Goal: Task Accomplishment & Management: Use online tool/utility

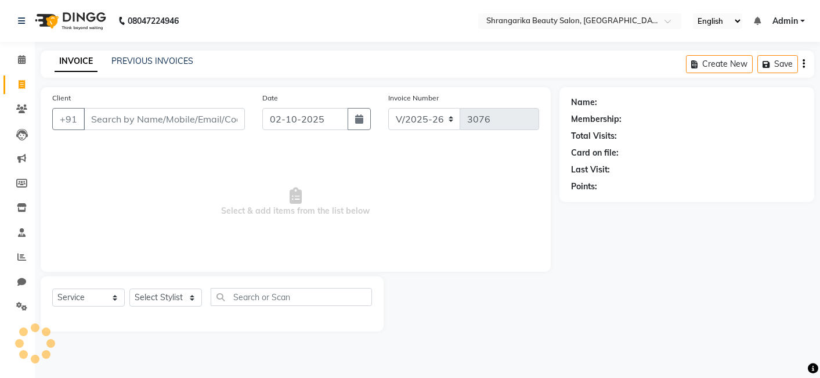
select select "5168"
select select "service"
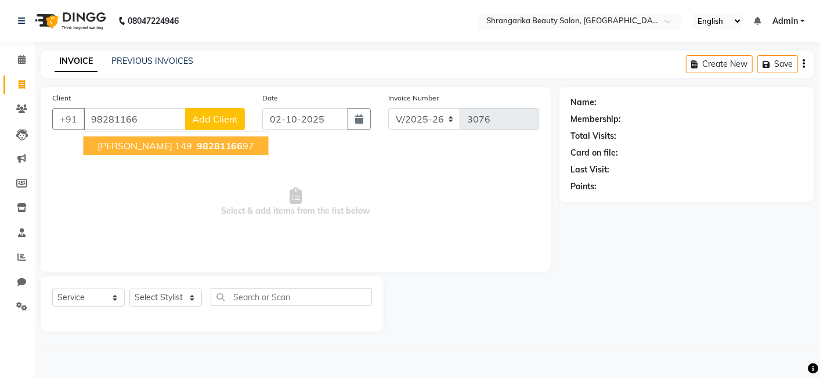
click at [207, 147] on span "98281166" at bounding box center [220, 146] width 46 height 12
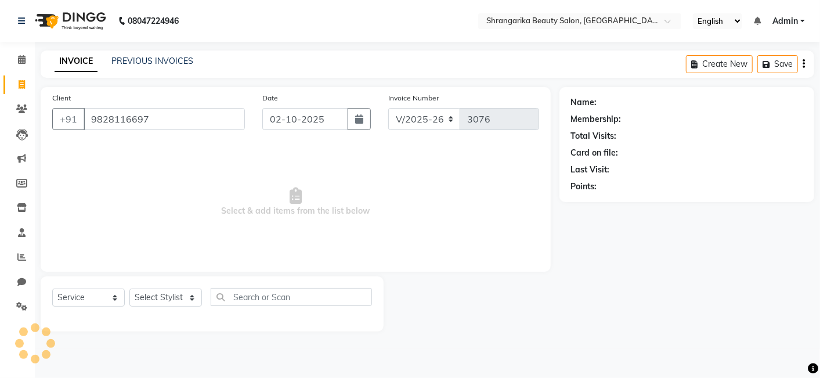
type input "9828116697"
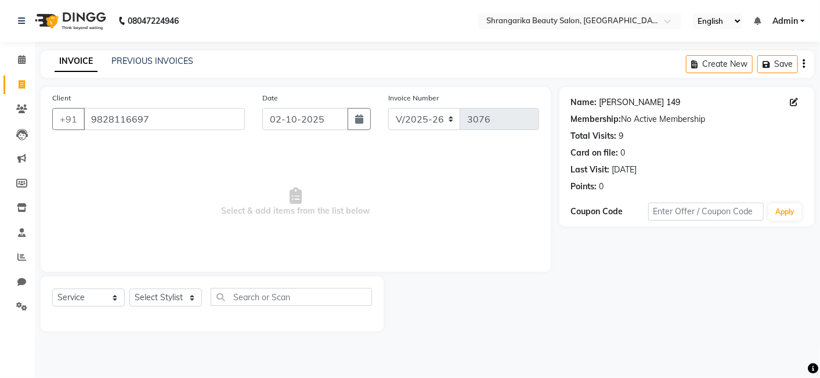
click at [656, 104] on link "[PERSON_NAME] 149" at bounding box center [640, 102] width 81 height 12
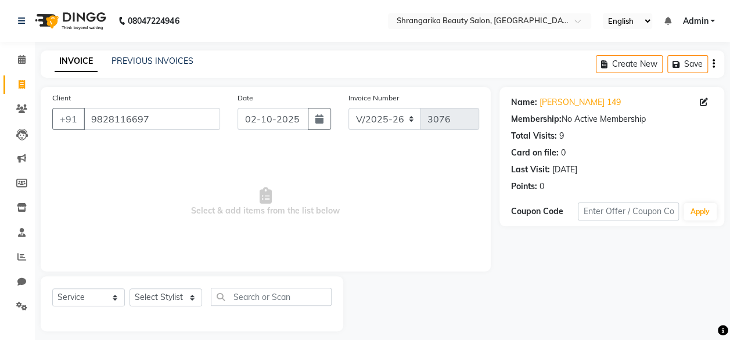
click at [363, 194] on span "Select & add items from the list below" at bounding box center [265, 202] width 427 height 116
click at [195, 117] on input "9828116697" at bounding box center [152, 119] width 136 height 22
click at [280, 49] on div "08047224946 Select Location × Shrangarika Beauty Salon, Shell Tower English ENG…" at bounding box center [365, 174] width 730 height 349
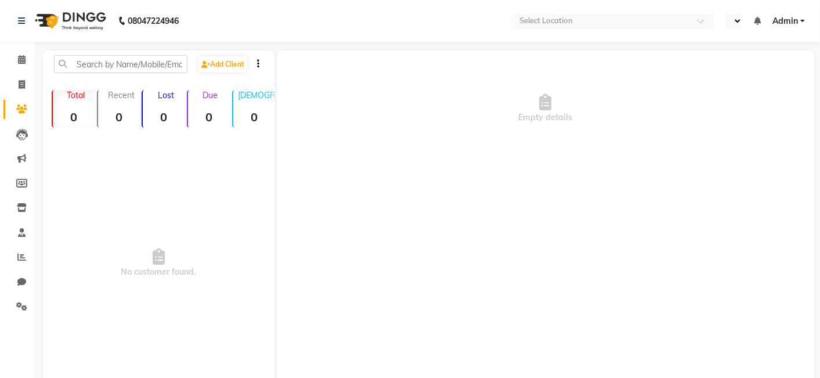
select select "en"
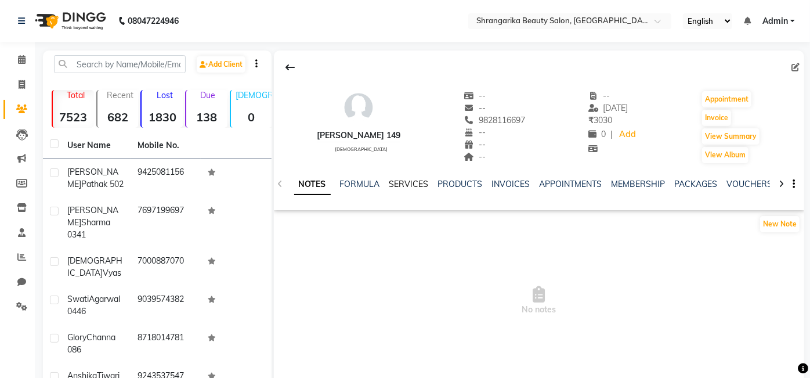
click at [413, 185] on link "SERVICES" at bounding box center [408, 184] width 39 height 10
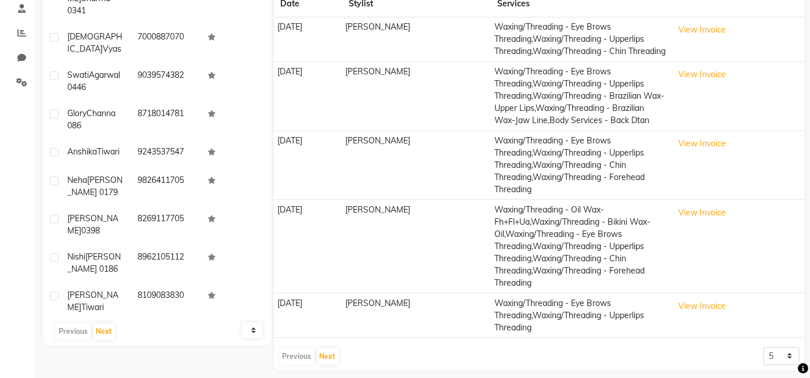
scroll to position [232, 0]
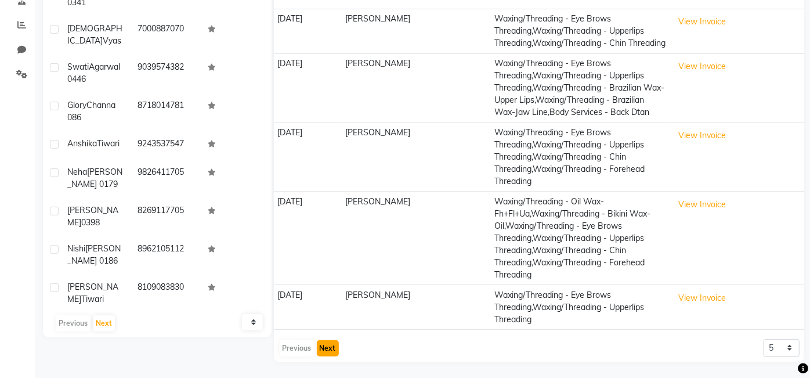
click at [334, 345] on button "Next" at bounding box center [328, 348] width 22 height 16
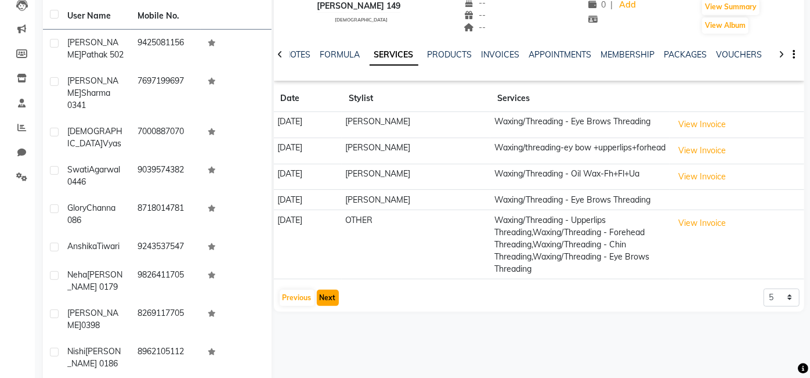
scroll to position [134, 0]
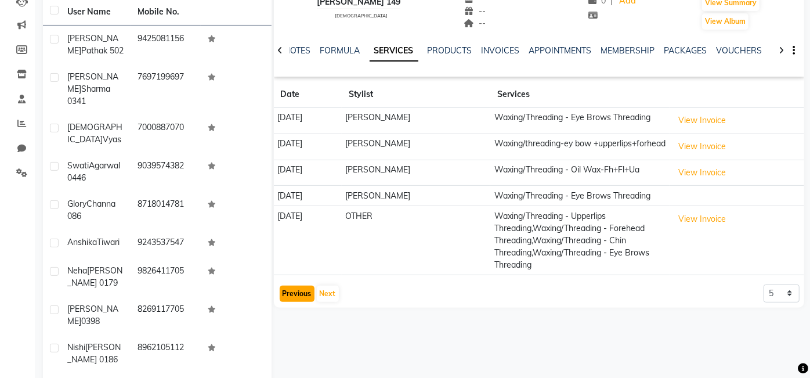
click at [297, 302] on button "Previous" at bounding box center [297, 294] width 35 height 16
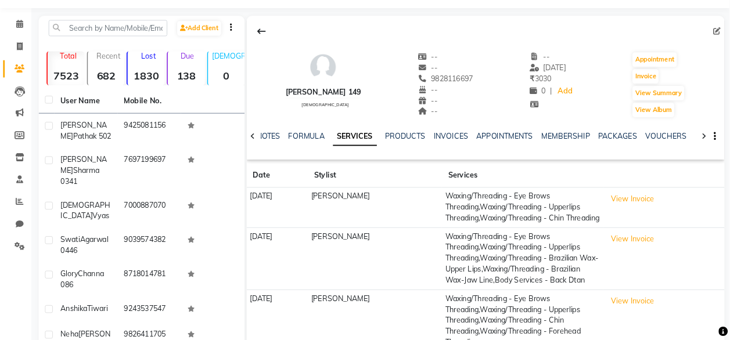
scroll to position [0, 0]
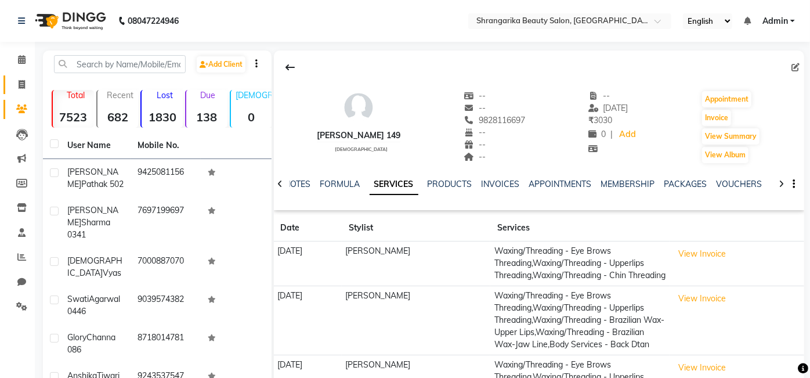
click at [12, 91] on link "Invoice" at bounding box center [17, 84] width 28 height 19
select select "5168"
select select "service"
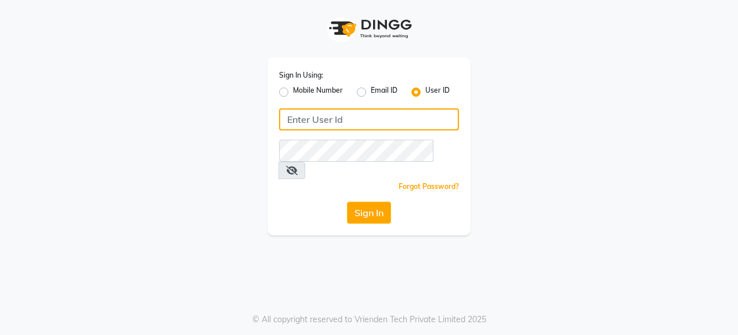
type input "Paridhi@123"
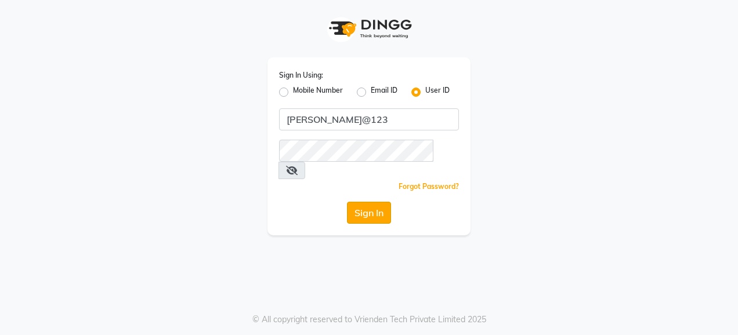
click at [378, 204] on button "Sign In" at bounding box center [369, 213] width 44 height 22
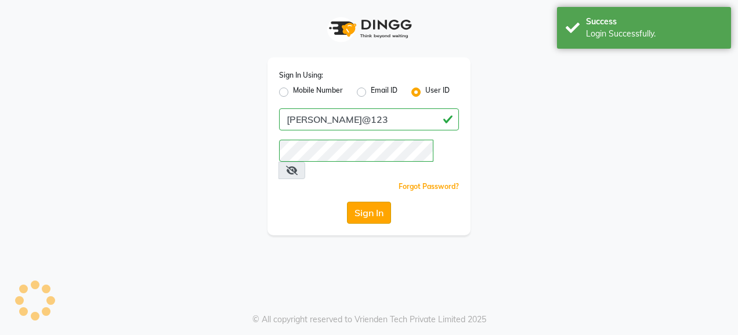
select select "service"
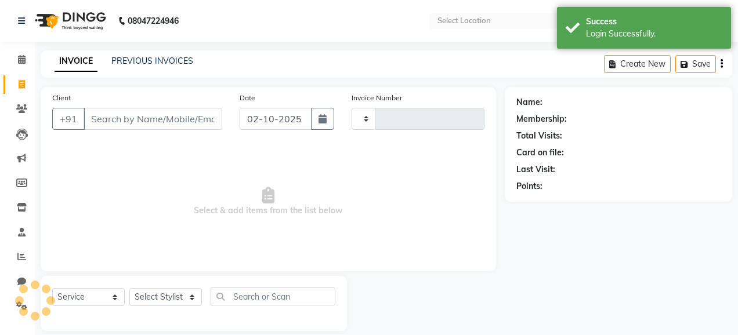
type input "3076"
select select "en"
select select "5168"
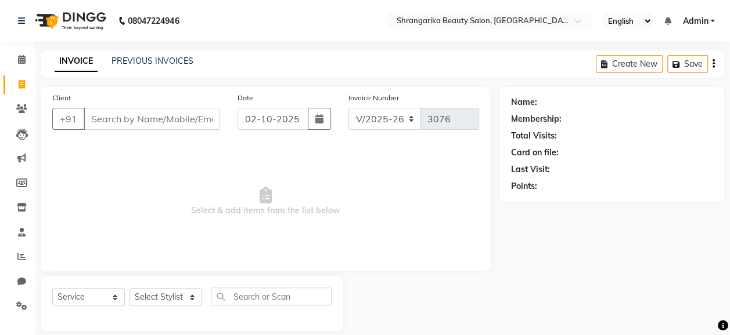
click at [280, 222] on span "Select & add items from the list below" at bounding box center [265, 202] width 427 height 116
drag, startPoint x: 280, startPoint y: 222, endPoint x: 149, endPoint y: 276, distance: 141.9
click at [149, 276] on div "Select Service Product Membership Package Voucher Prepaid Gift Card Select Styl…" at bounding box center [192, 303] width 302 height 55
click at [109, 119] on input "Client" at bounding box center [152, 119] width 136 height 22
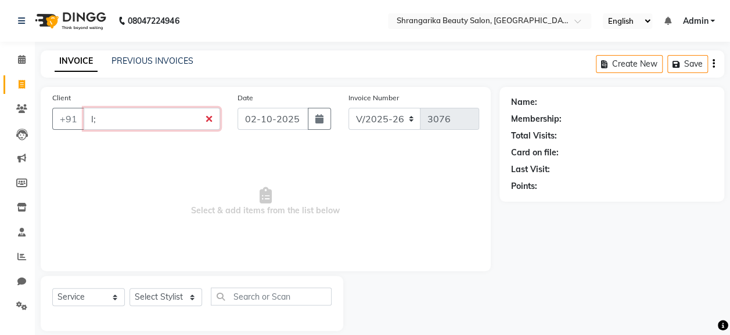
type input "l"
click at [150, 117] on input "Client" at bounding box center [152, 119] width 136 height 22
click at [124, 118] on input "Client" at bounding box center [152, 119] width 136 height 22
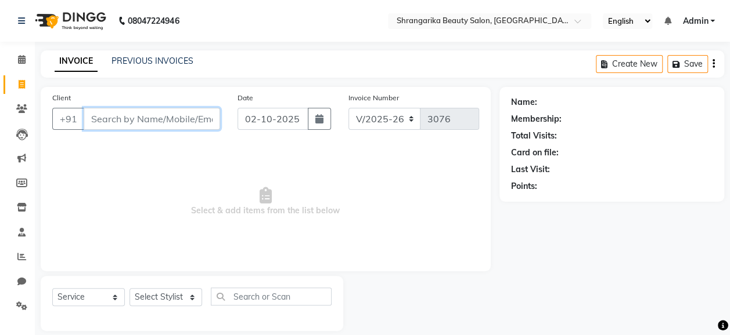
click at [124, 118] on input "Client" at bounding box center [152, 119] width 136 height 22
drag, startPoint x: 124, startPoint y: 118, endPoint x: 93, endPoint y: 118, distance: 31.3
click at [93, 118] on input "Client" at bounding box center [152, 119] width 136 height 22
type input "c"
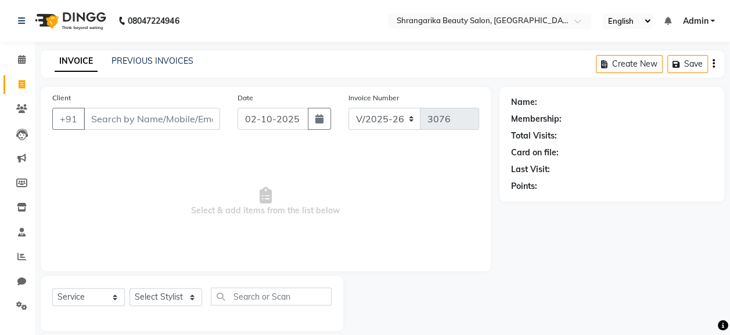
click at [169, 264] on div "Client +91 Date 02-10-2025 Invoice Number V/2025 V/2025-26 3076 Select & add it…" at bounding box center [266, 179] width 450 height 185
click at [182, 122] on input "Client" at bounding box center [152, 119] width 136 height 22
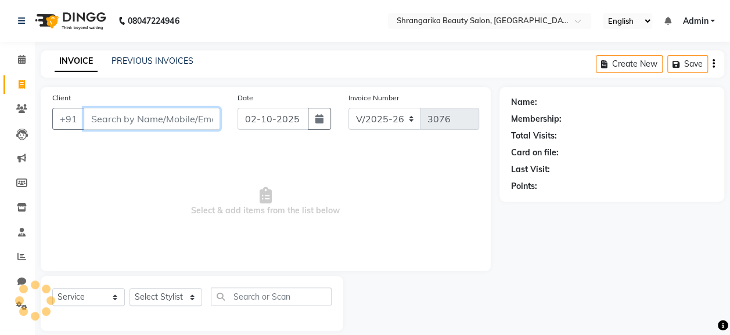
click at [149, 115] on input "Client" at bounding box center [152, 119] width 136 height 22
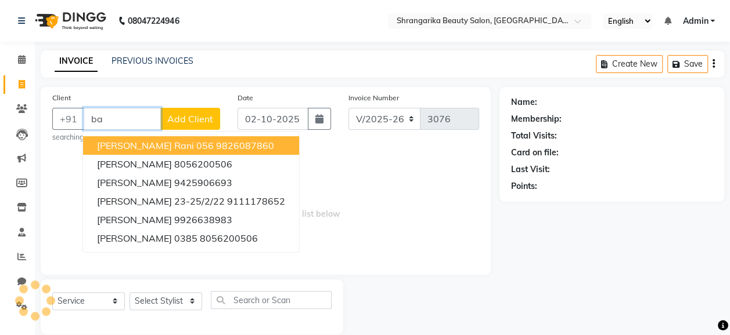
type input "b"
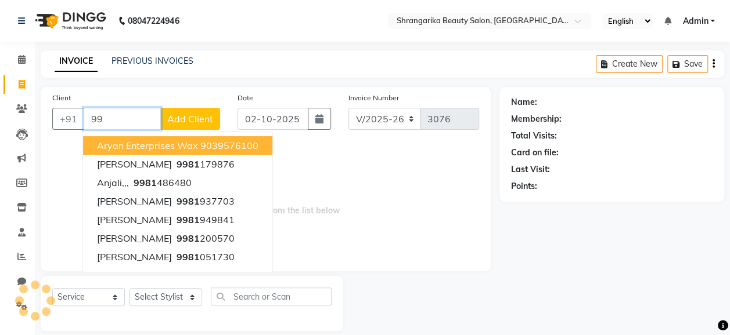
type input "9"
